Goal: Transaction & Acquisition: Download file/media

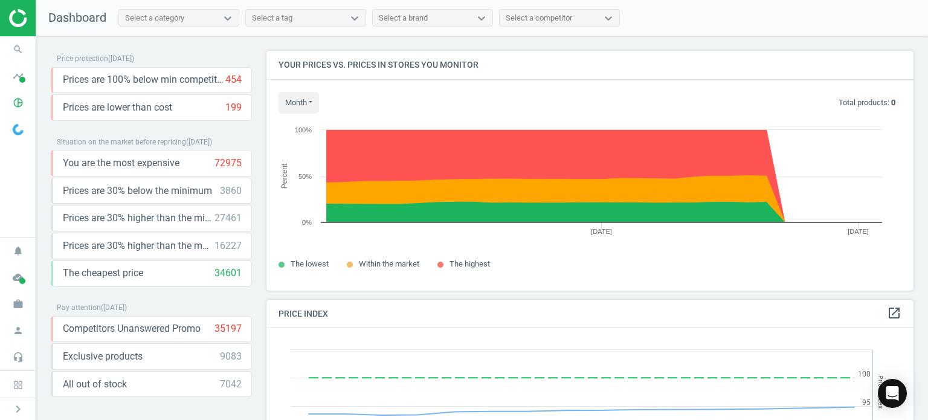
scroll to position [297, 656]
click at [12, 99] on icon "pie_chart_outlined" at bounding box center [18, 102] width 23 height 23
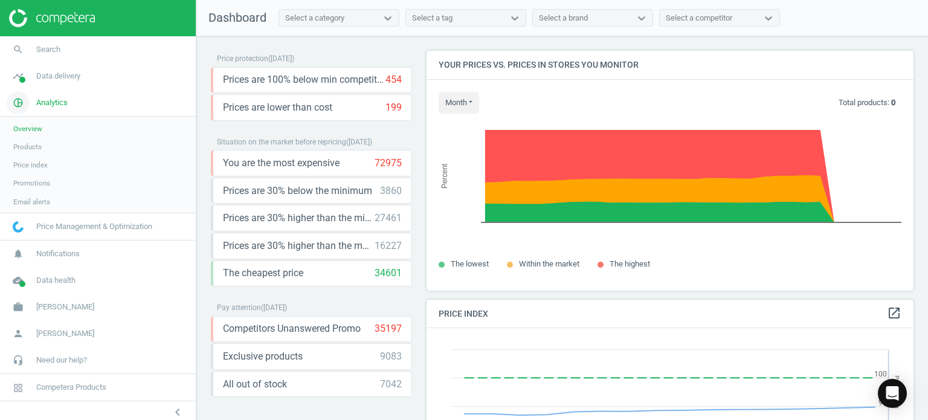
scroll to position [5, 6]
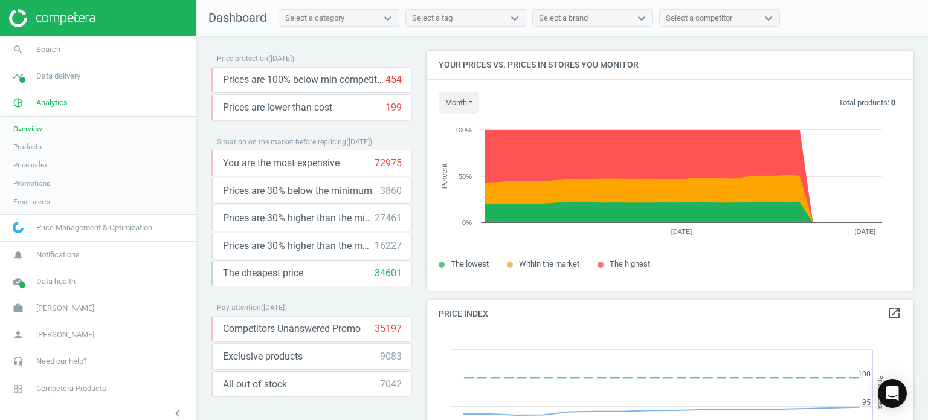
click at [43, 147] on link "Products" at bounding box center [98, 147] width 196 height 18
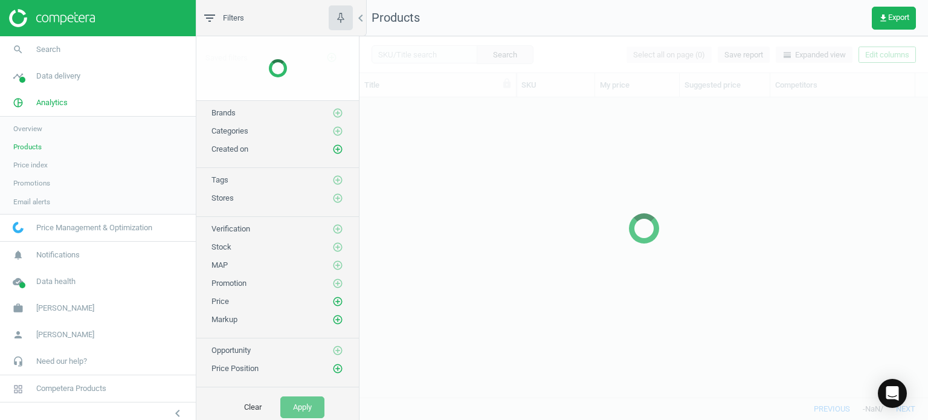
scroll to position [282, 559]
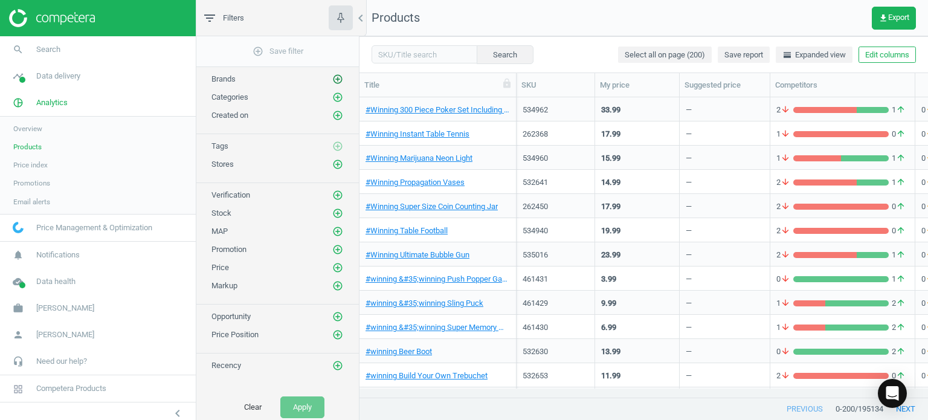
click at [343, 82] on icon "add_circle_outline" at bounding box center [337, 79] width 11 height 11
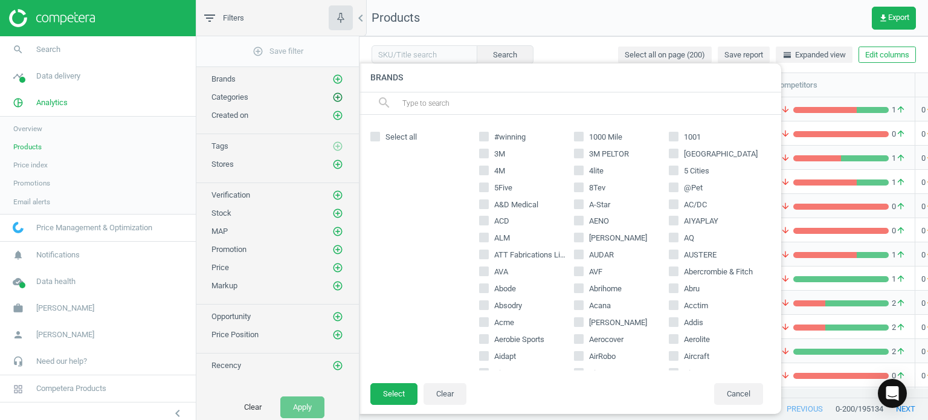
click at [338, 98] on icon "add_circle_outline" at bounding box center [337, 97] width 11 height 11
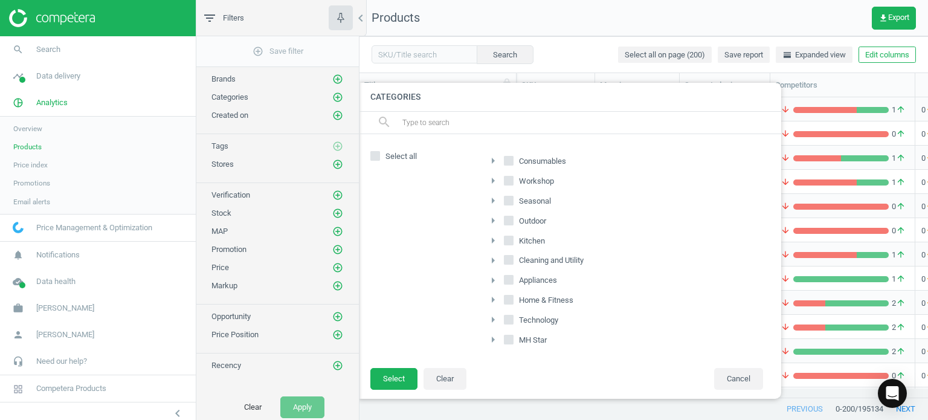
click at [510, 300] on input "Home & Fitness" at bounding box center [509, 300] width 8 height 8
checkbox input "true"
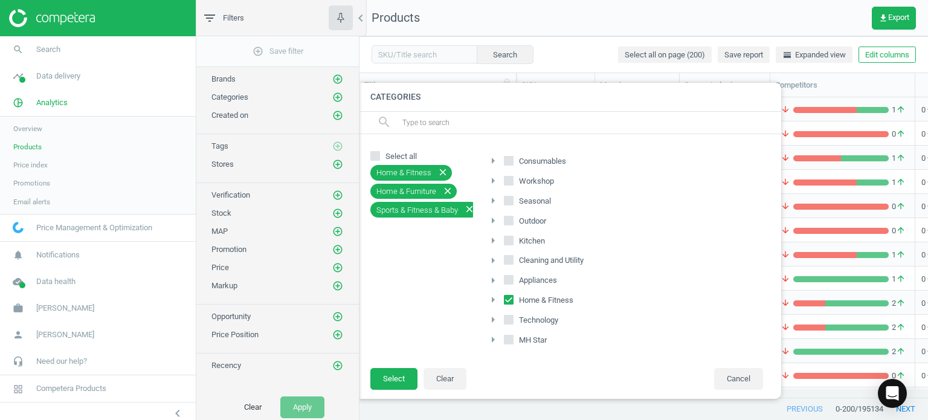
click at [511, 336] on input "MH Star" at bounding box center [509, 340] width 8 height 8
checkbox input "true"
click at [394, 376] on button "Select" at bounding box center [393, 379] width 47 height 22
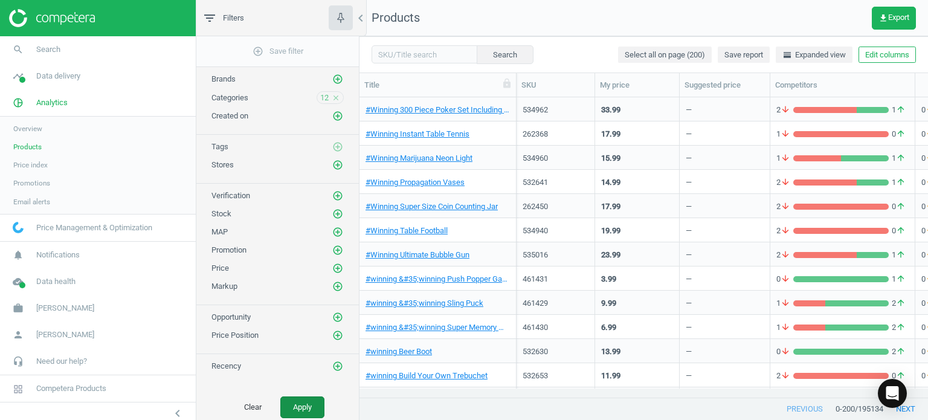
click at [309, 403] on button "Apply" at bounding box center [302, 407] width 44 height 22
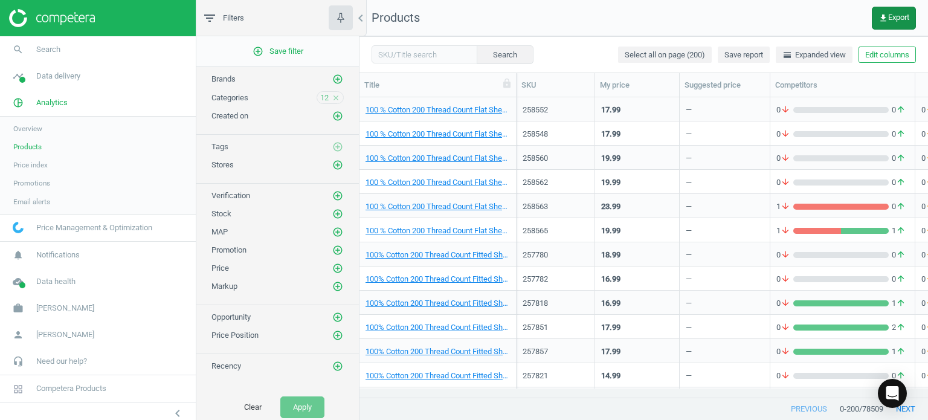
click at [884, 23] on button "get_app Export" at bounding box center [894, 18] width 44 height 23
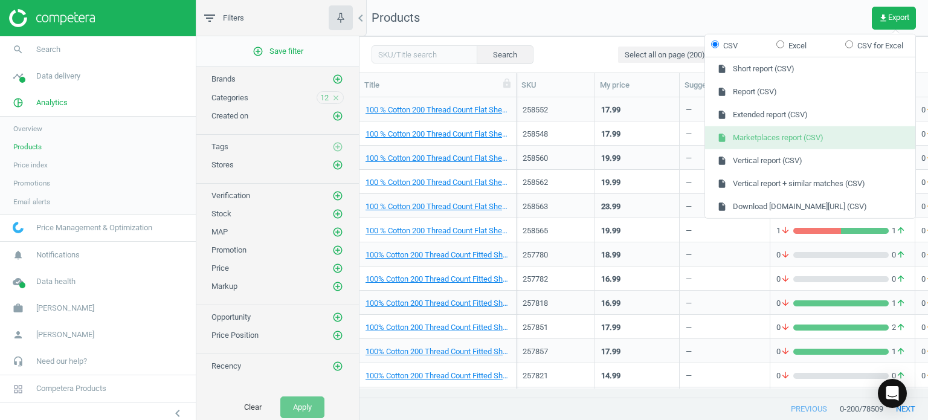
click at [770, 137] on button "insert_drive_file Marketplaces report (CSV)" at bounding box center [810, 137] width 210 height 23
